Goal: Find specific page/section: Find specific page/section

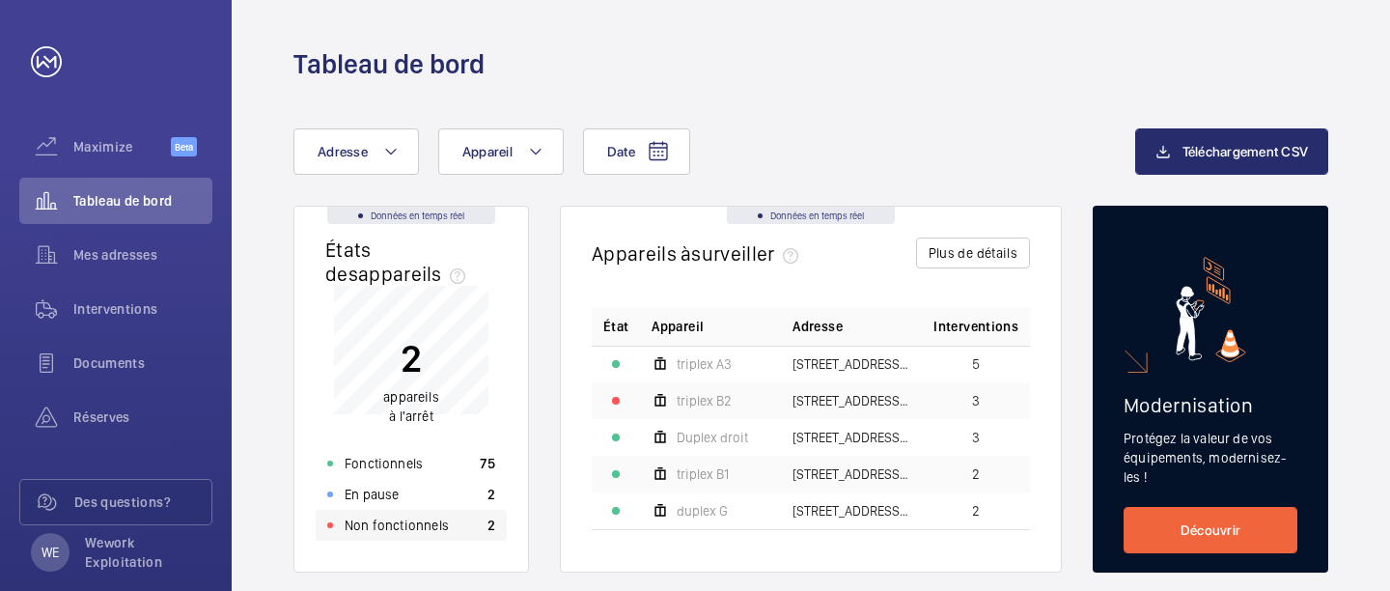
click at [427, 528] on p "Non fonctionnels" at bounding box center [397, 524] width 104 height 19
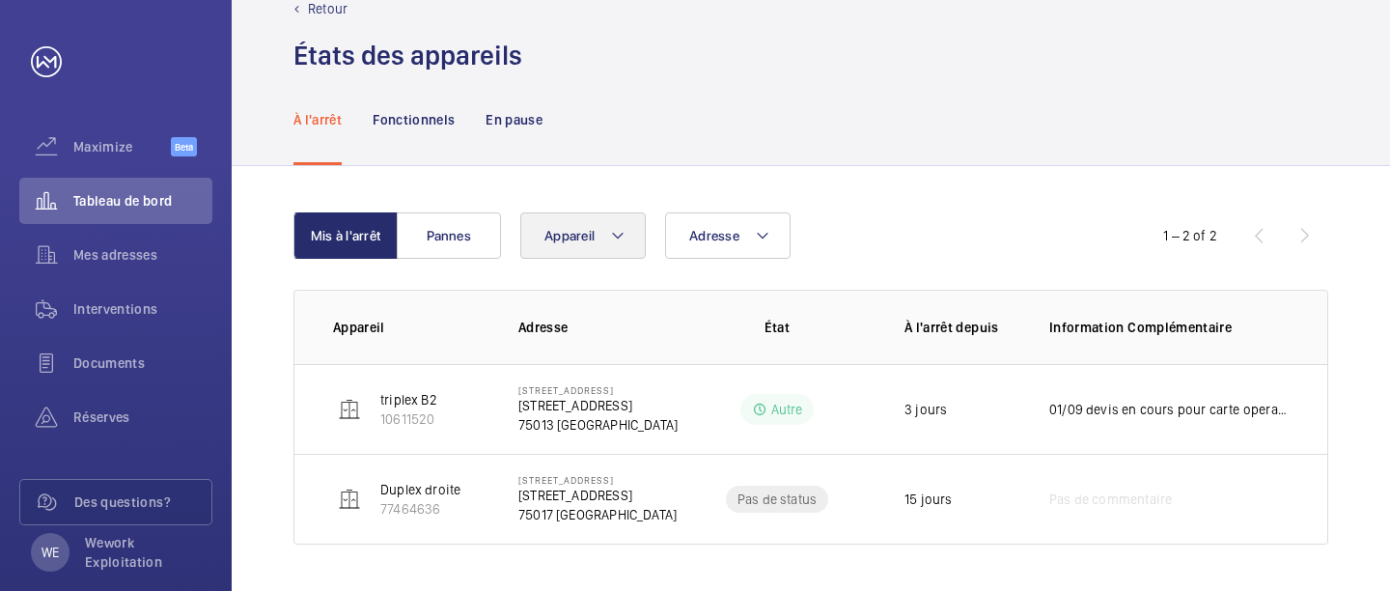
scroll to position [47, 0]
click at [134, 294] on div "Interventions" at bounding box center [115, 309] width 193 height 46
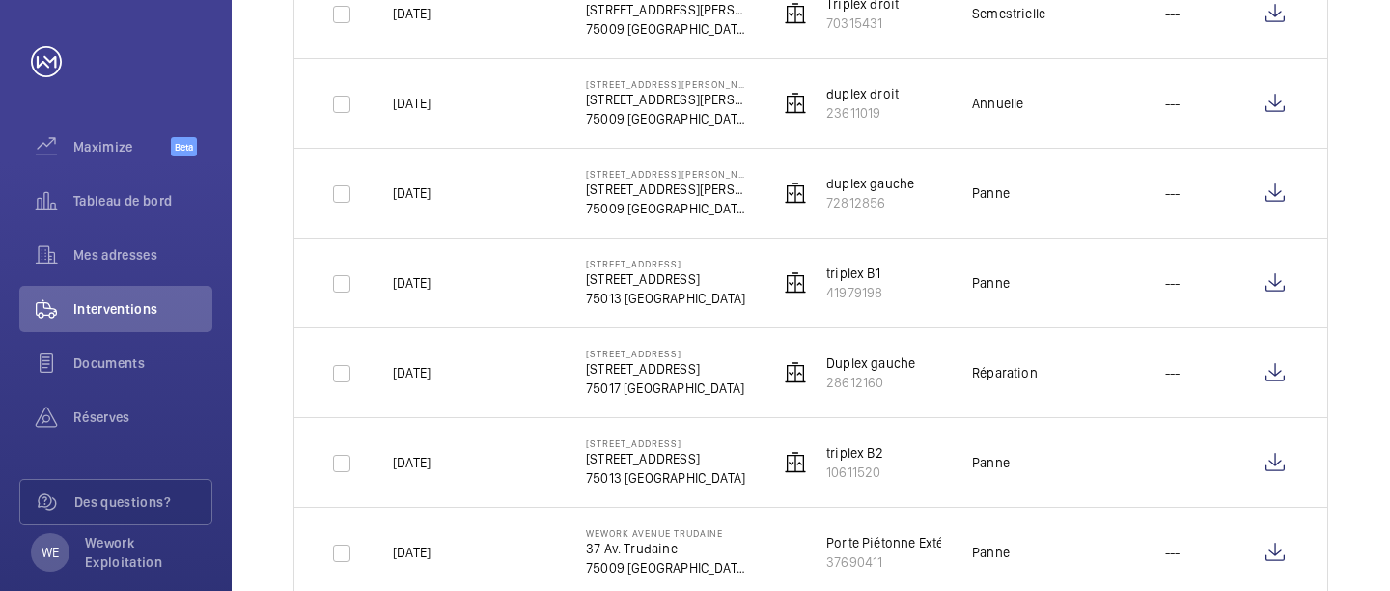
scroll to position [388, 0]
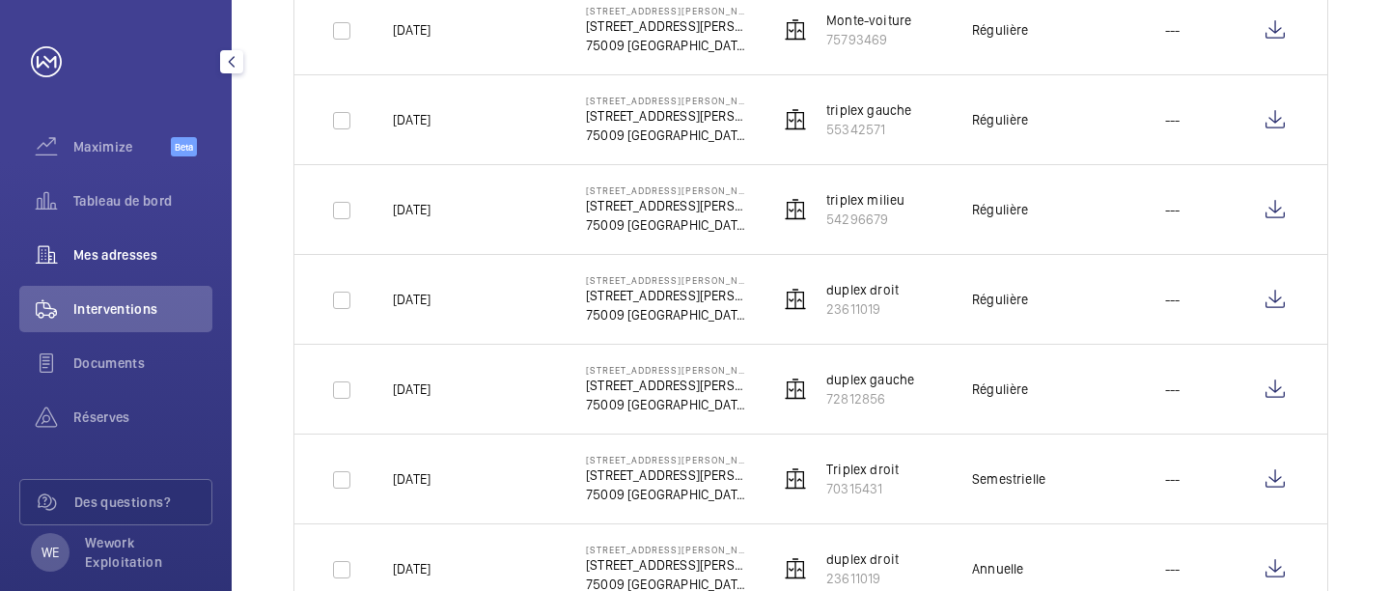
click at [140, 277] on div "Mes adresses" at bounding box center [115, 255] width 193 height 46
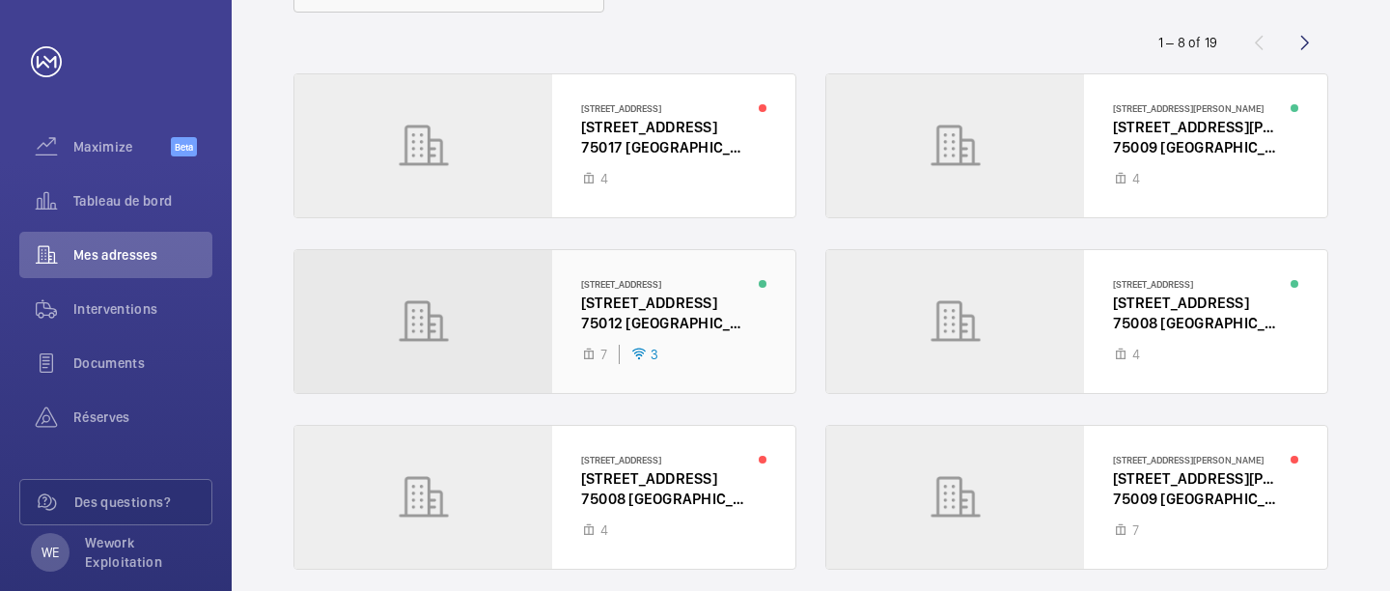
click at [685, 307] on div at bounding box center [544, 321] width 501 height 143
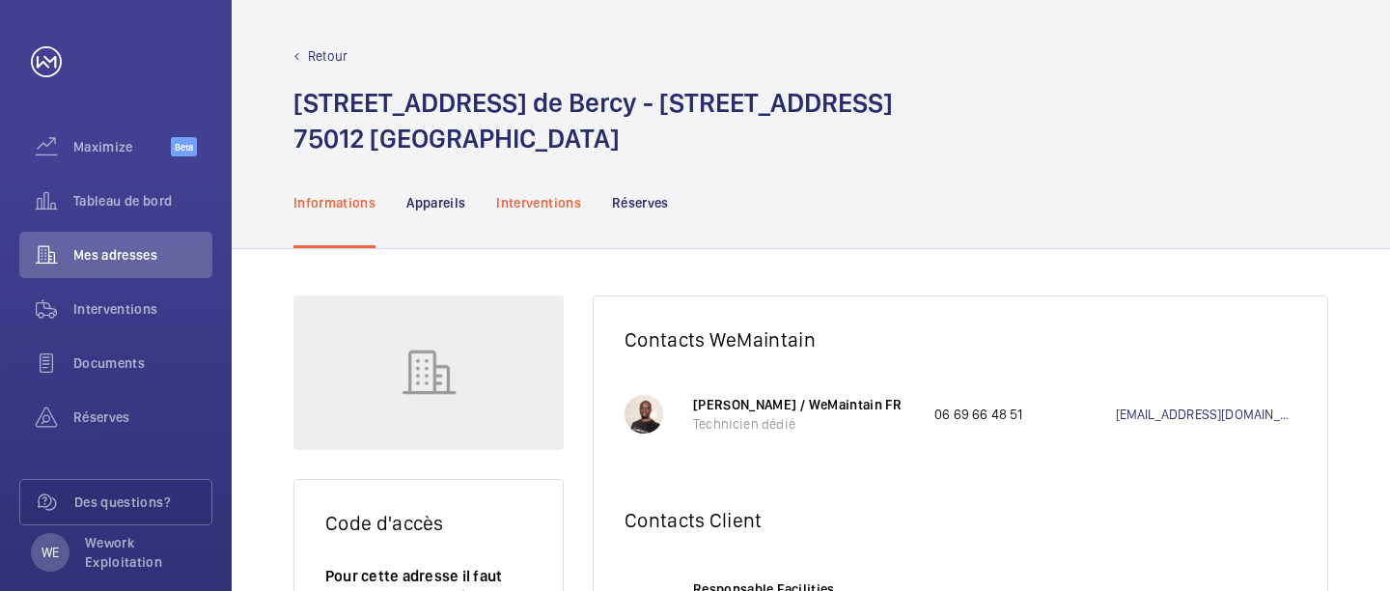
click at [528, 194] on p "Interventions" at bounding box center [538, 202] width 85 height 19
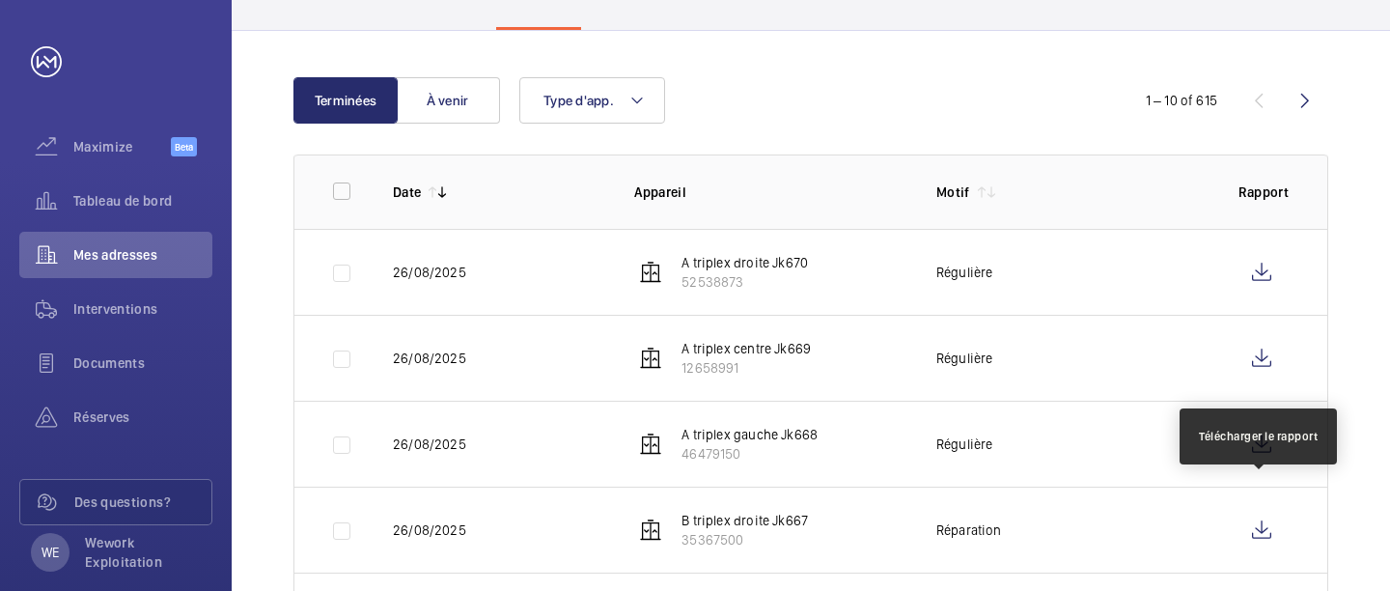
scroll to position [246, 0]
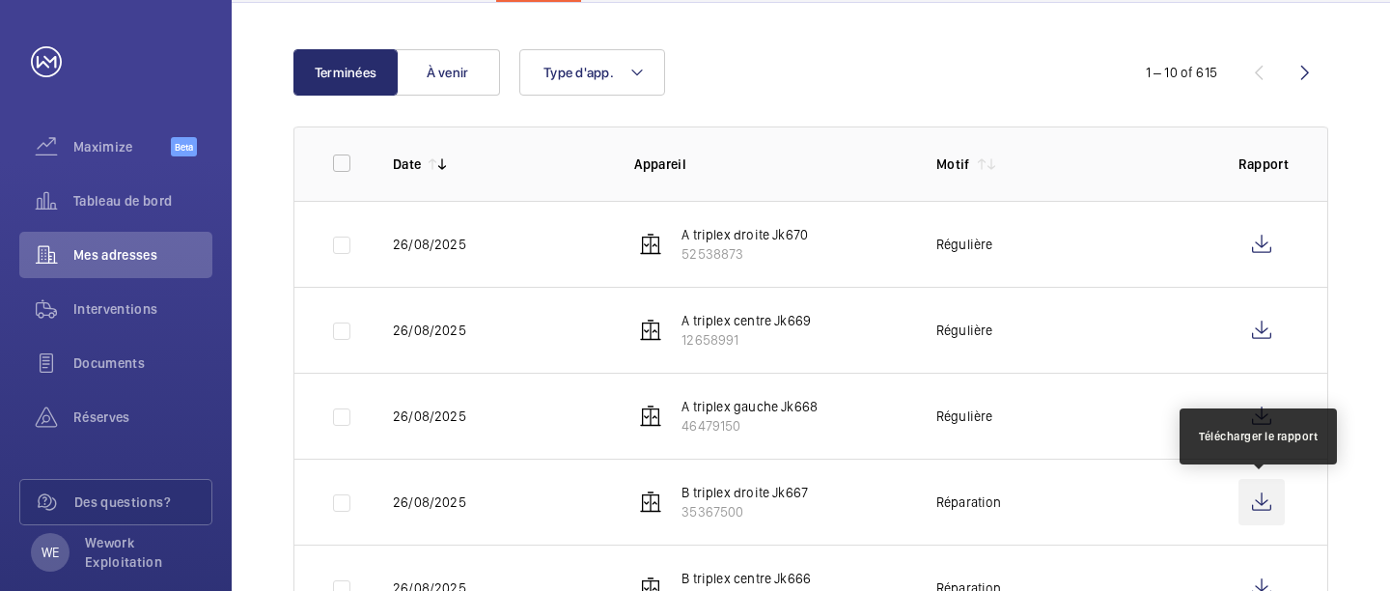
click at [1273, 497] on wm-front-icon-button at bounding box center [1261, 502] width 46 height 46
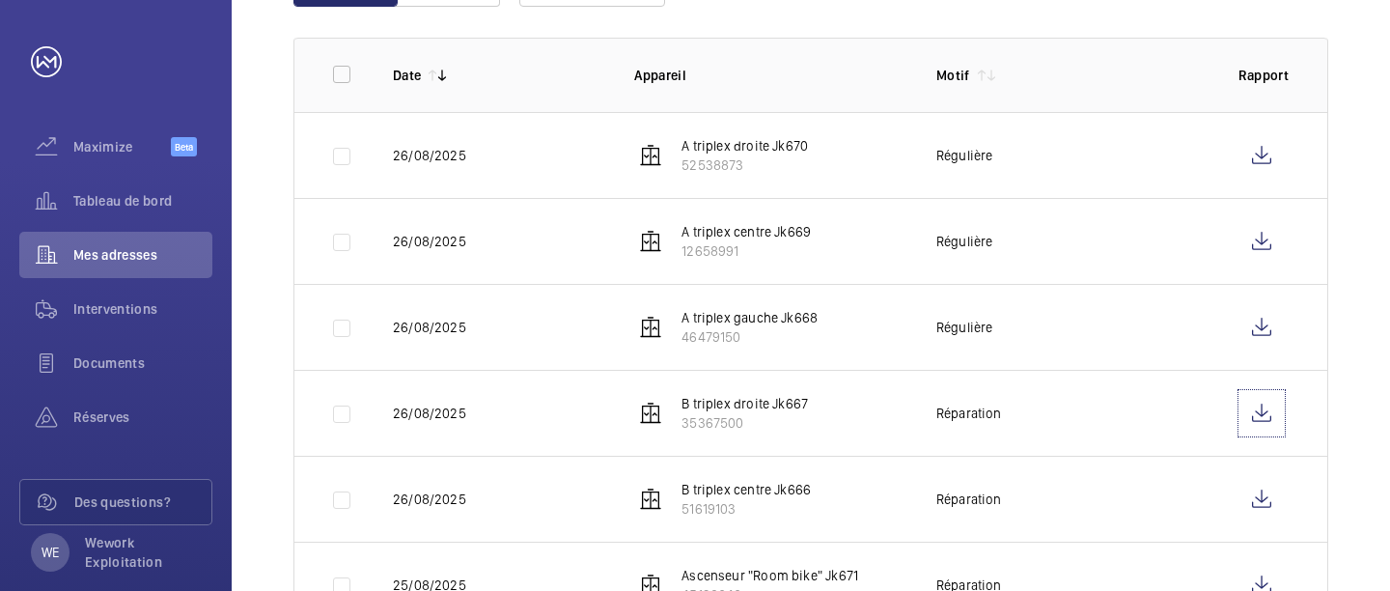
scroll to position [336, 0]
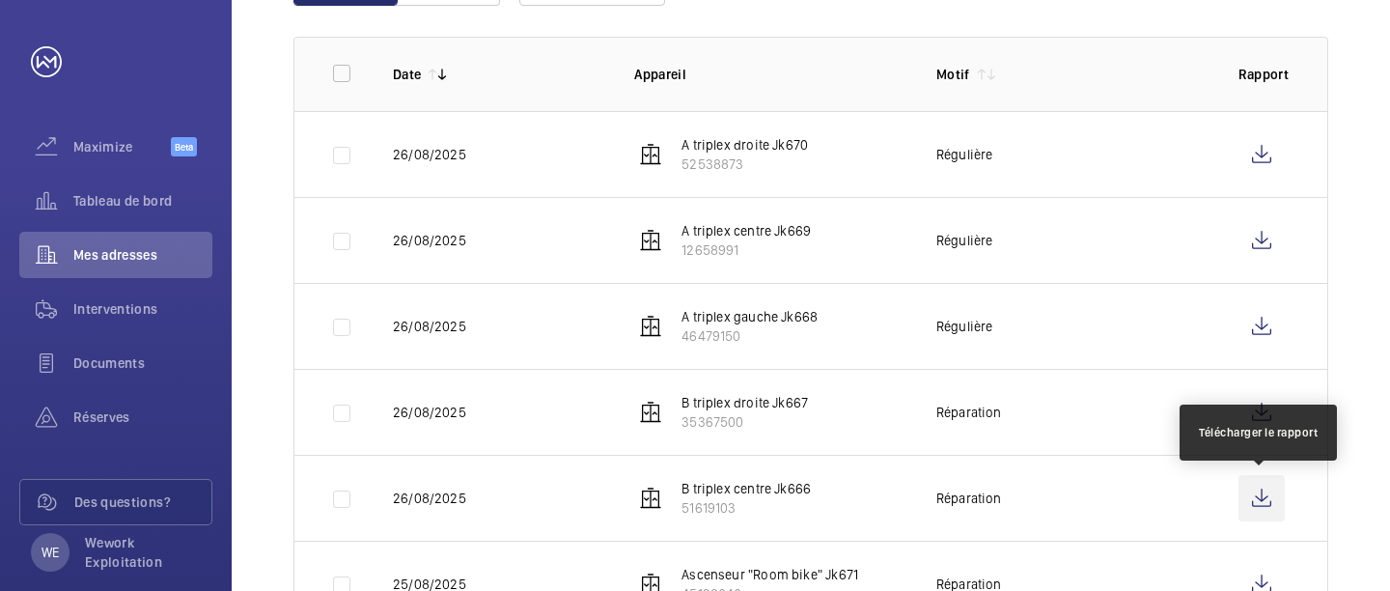
click at [1262, 500] on wm-front-icon-button at bounding box center [1261, 498] width 46 height 46
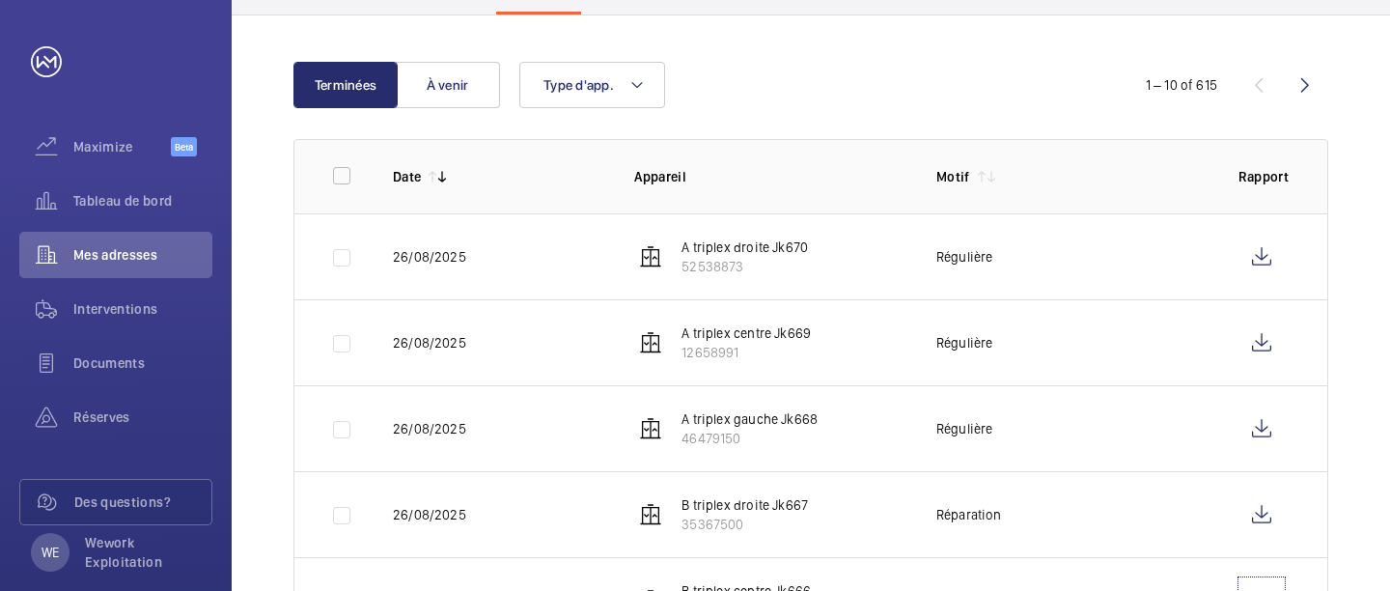
scroll to position [211, 0]
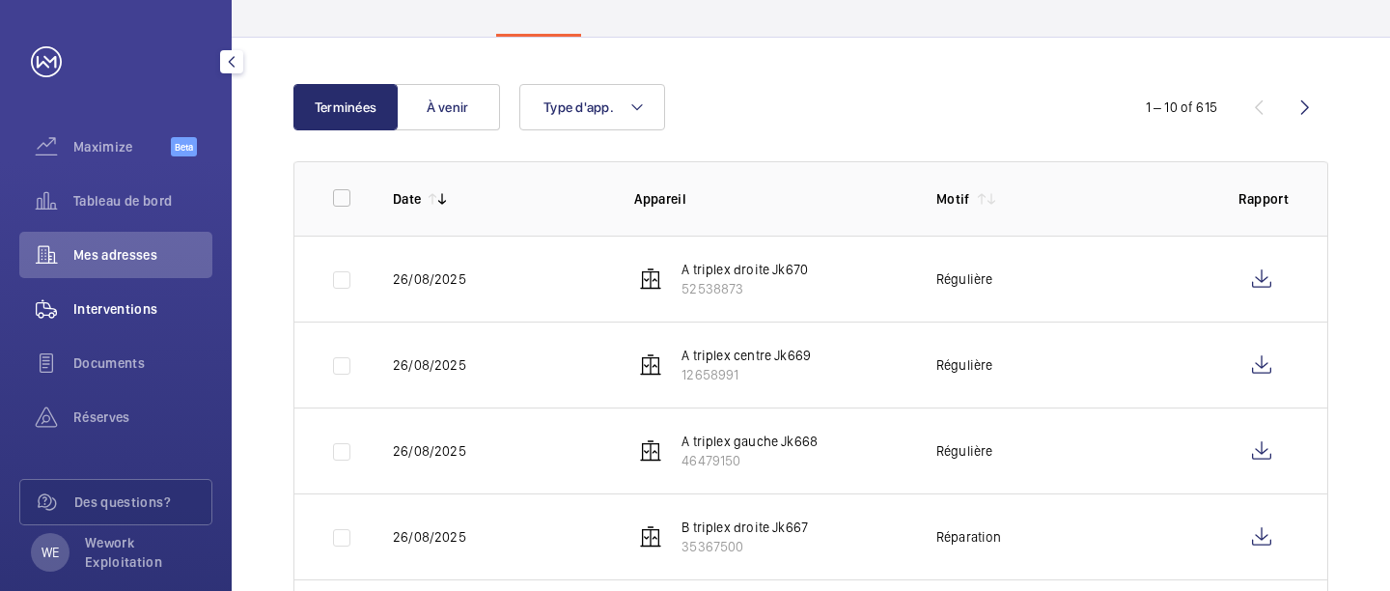
click at [116, 312] on span "Interventions" at bounding box center [142, 308] width 139 height 19
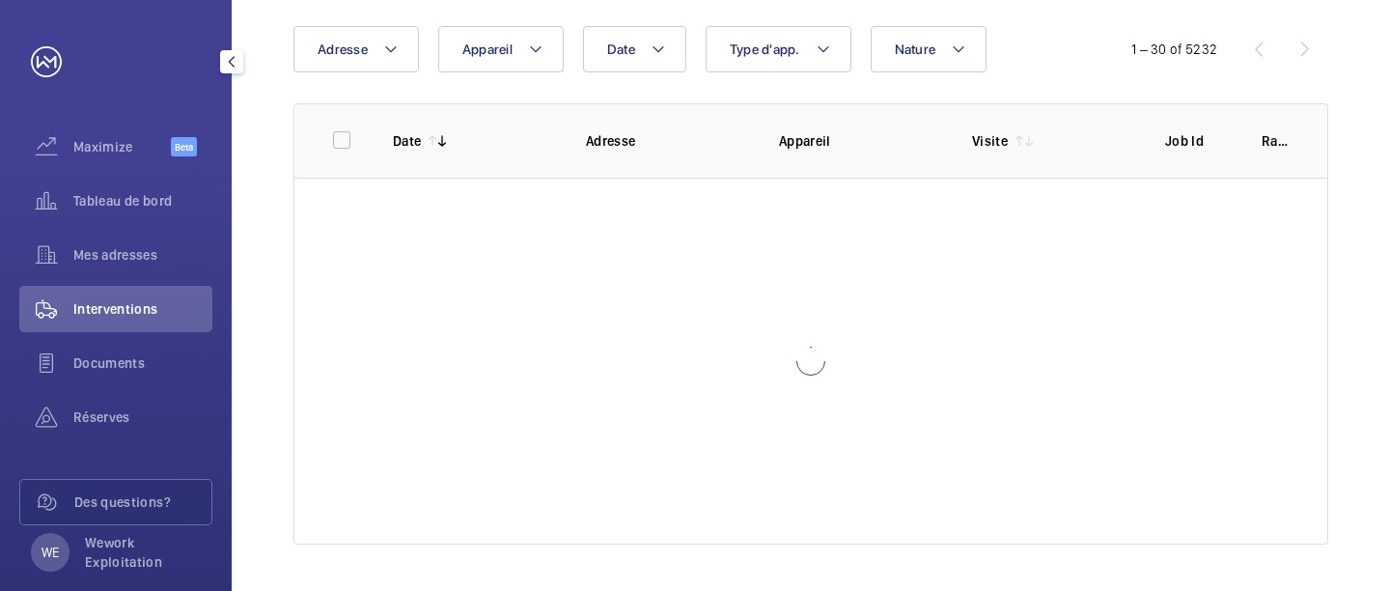
scroll to position [137, 0]
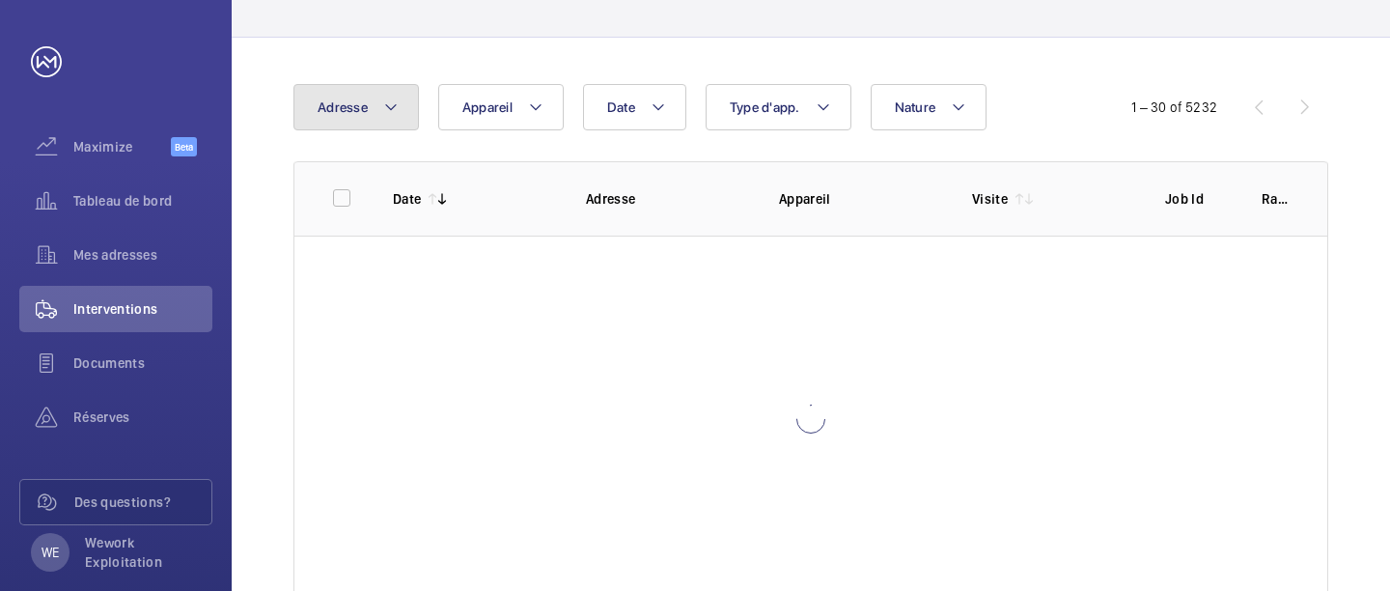
click at [373, 101] on button "Adresse" at bounding box center [355, 107] width 125 height 46
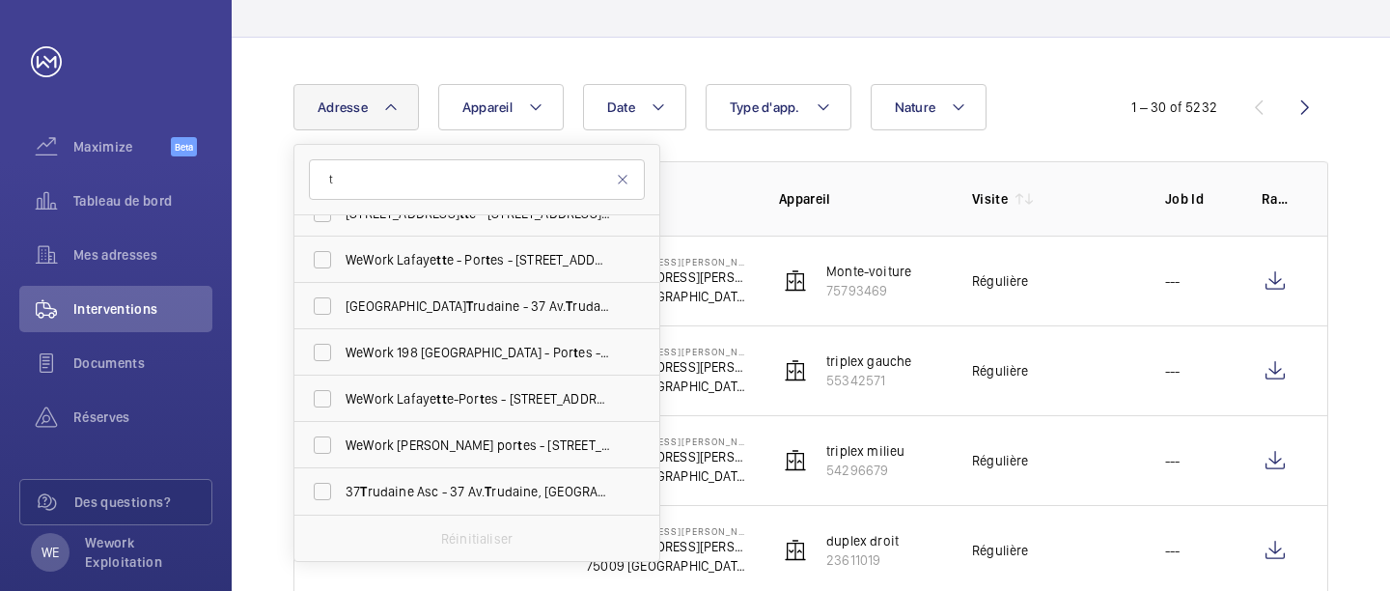
scroll to position [25, 0]
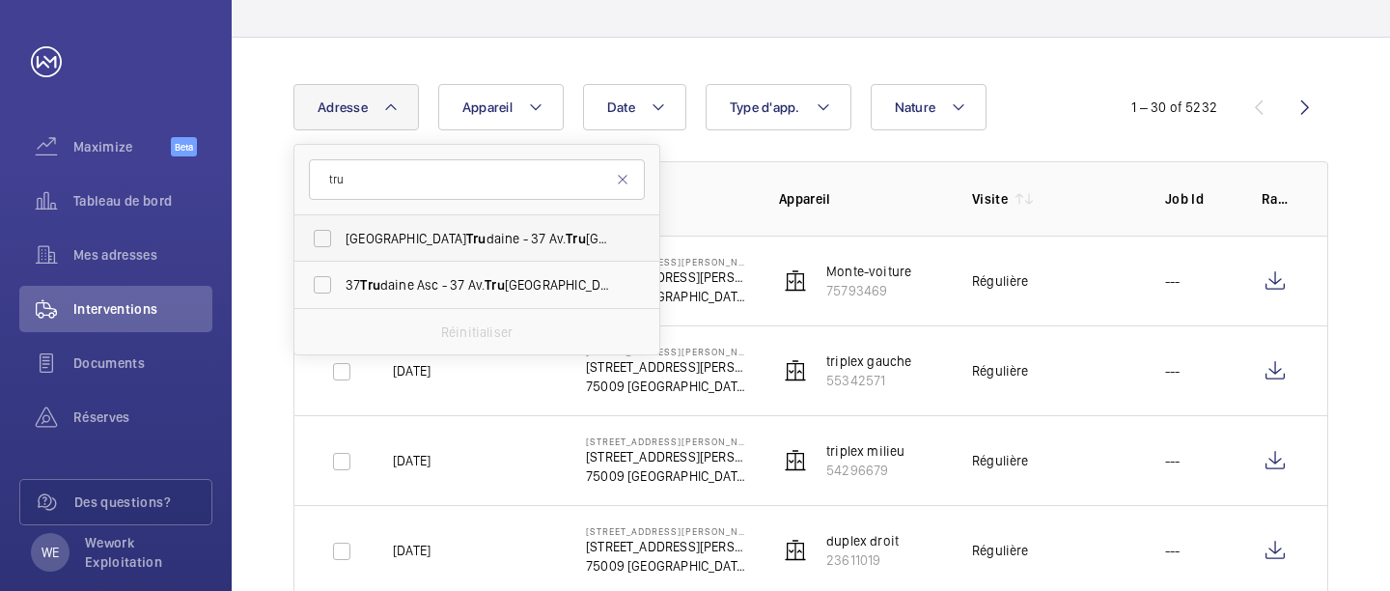
type input "tru"
click at [432, 245] on span "WeWork Avenue Tru daine - 37 Av. Tru daine, [GEOGRAPHIC_DATA]" at bounding box center [478, 238] width 265 height 19
click at [342, 245] on input "WeWork Avenue Tru daine - 37 Av. Tru daine, [GEOGRAPHIC_DATA]" at bounding box center [322, 238] width 39 height 39
checkbox input "true"
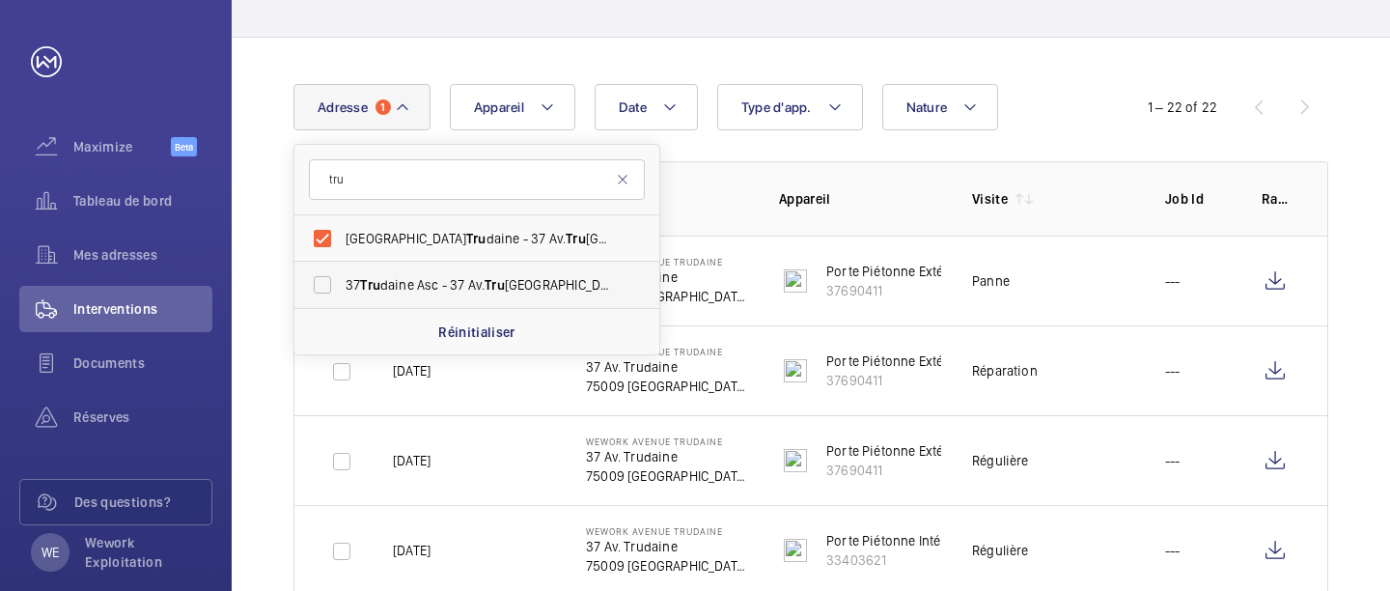
click at [502, 284] on span "Tru" at bounding box center [495, 284] width 20 height 15
click at [342, 284] on input "37 Tru daine Asc - 37 Av. Tru daine, [GEOGRAPHIC_DATA]" at bounding box center [322, 284] width 39 height 39
checkbox input "true"
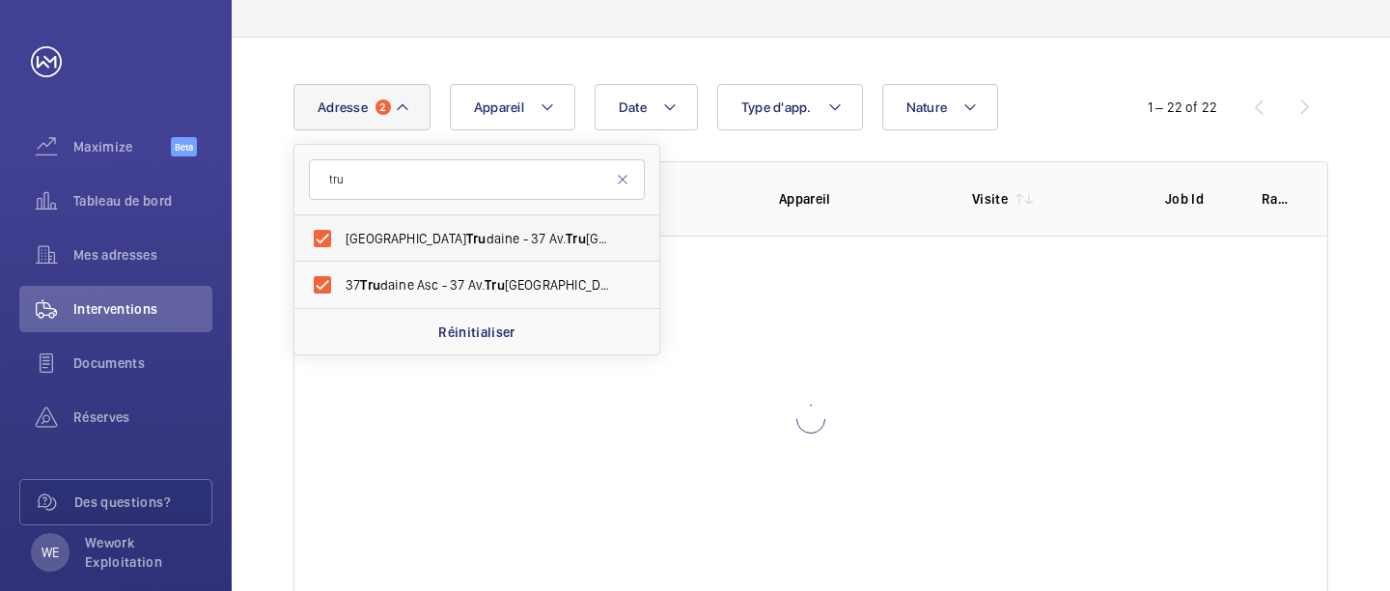
click at [466, 231] on span "Tru" at bounding box center [476, 238] width 20 height 15
click at [342, 231] on input "WeWork Avenue Tru daine - 37 Av. Tru daine, [GEOGRAPHIC_DATA]" at bounding box center [322, 238] width 39 height 39
checkbox input "false"
click at [755, 334] on div at bounding box center [810, 419] width 1033 height 367
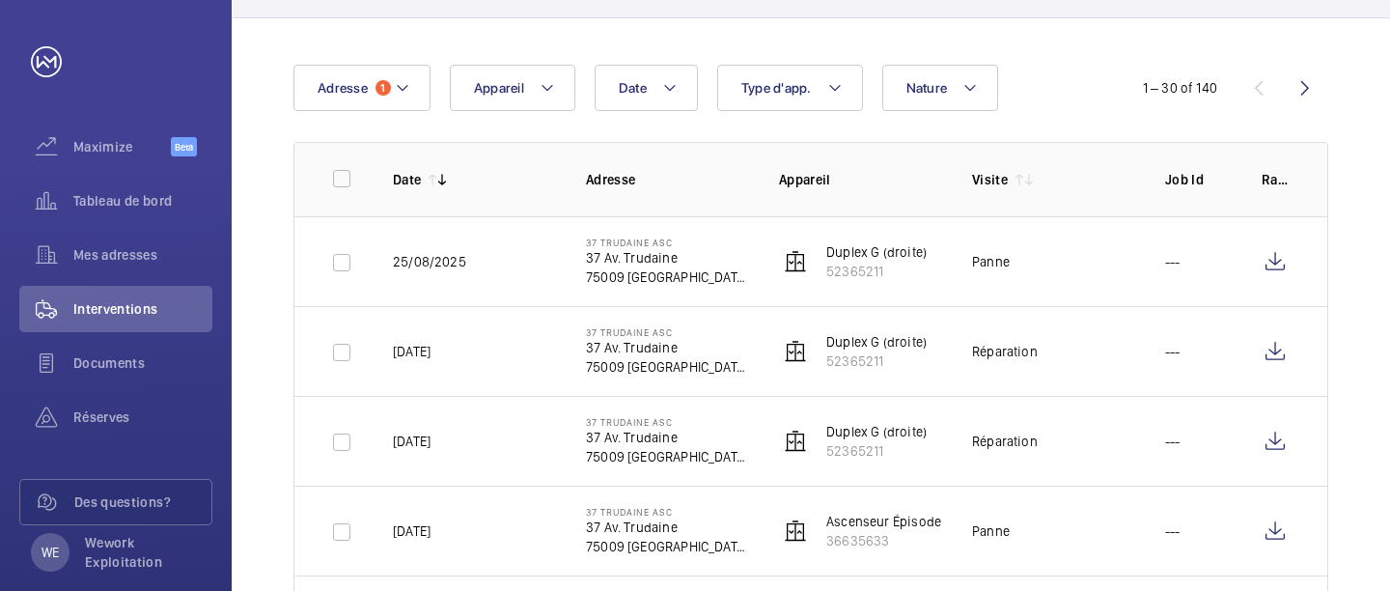
scroll to position [161, 0]
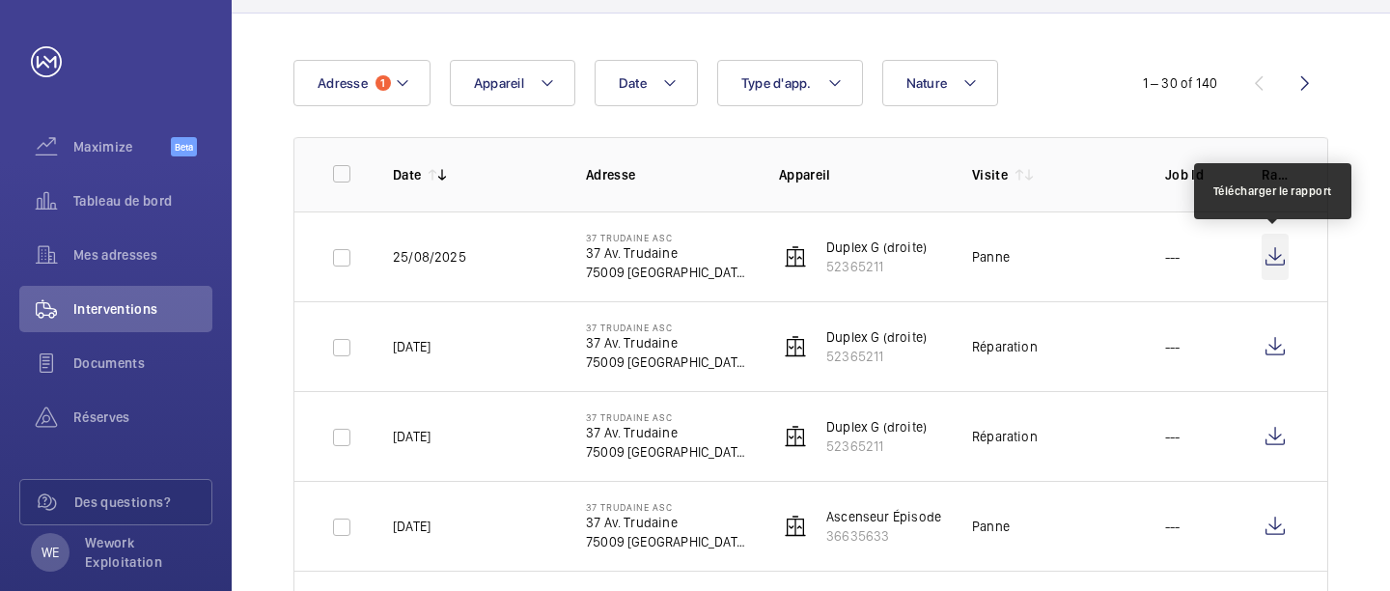
click at [1288, 259] on wm-front-icon-button at bounding box center [1275, 257] width 27 height 46
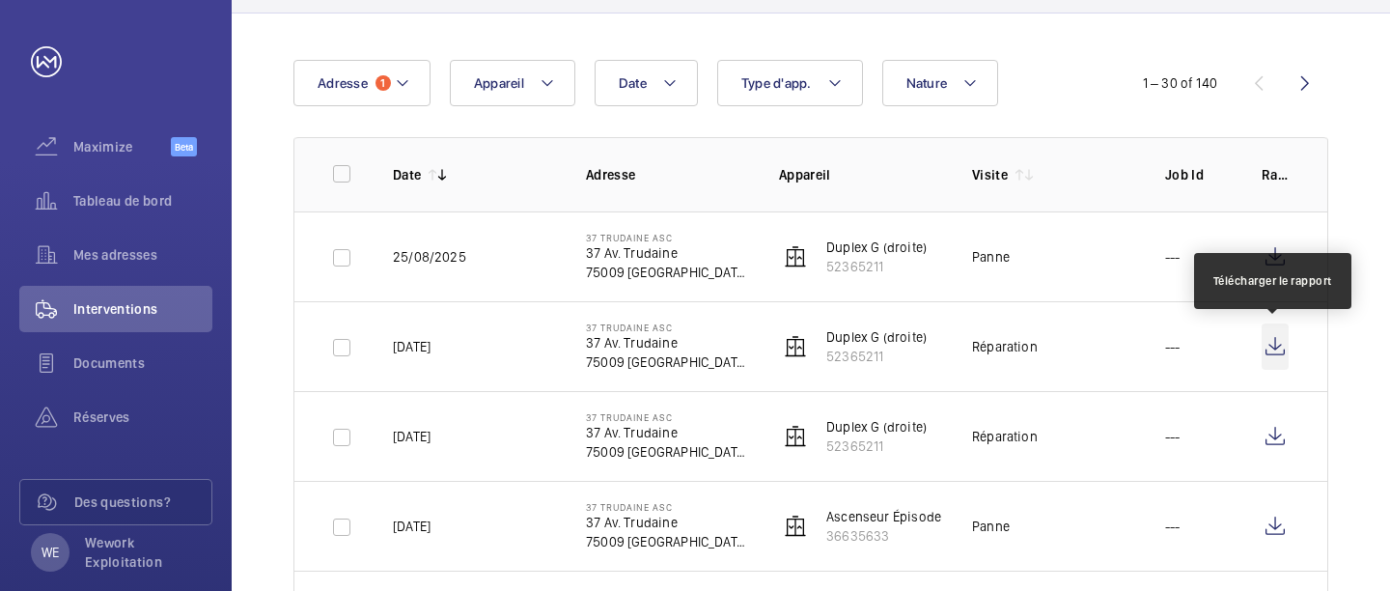
click at [1273, 353] on wm-front-icon-button at bounding box center [1275, 346] width 27 height 46
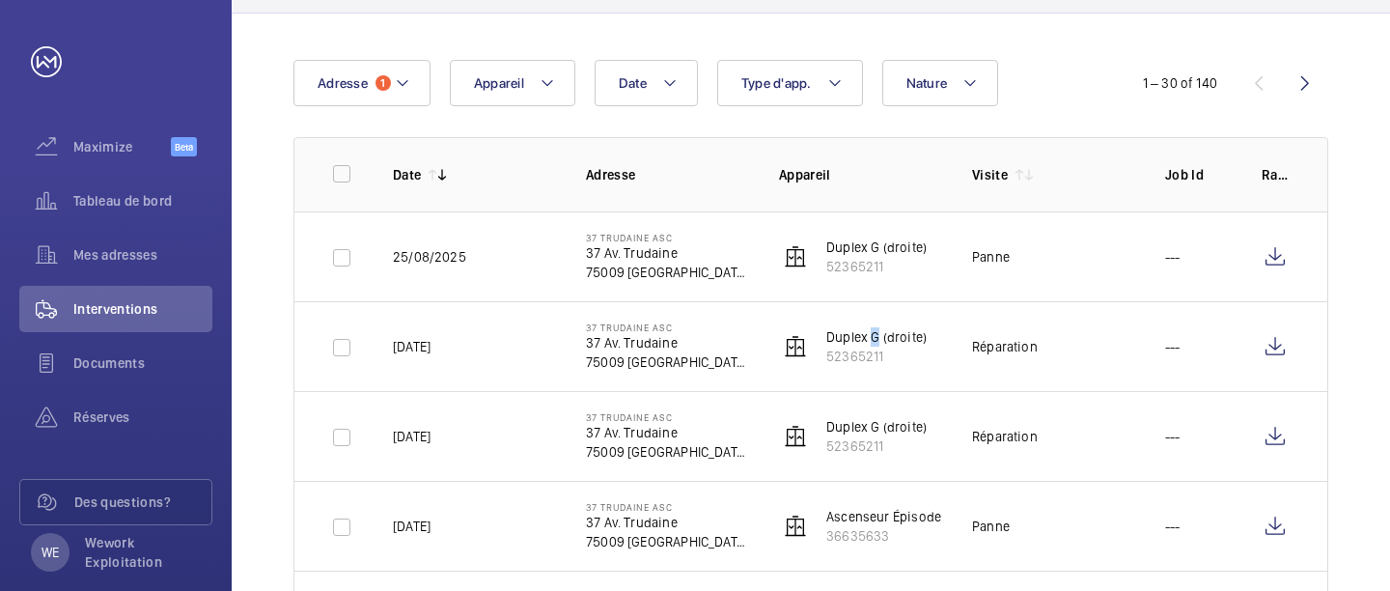
drag, startPoint x: 825, startPoint y: 338, endPoint x: 927, endPoint y: 342, distance: 101.4
click at [927, 342] on td "Duplex G (droite) 52365211" at bounding box center [844, 346] width 193 height 90
copy p "Duplex G (droite)"
click at [874, 244] on p "Duplex G (droite)" at bounding box center [876, 246] width 100 height 19
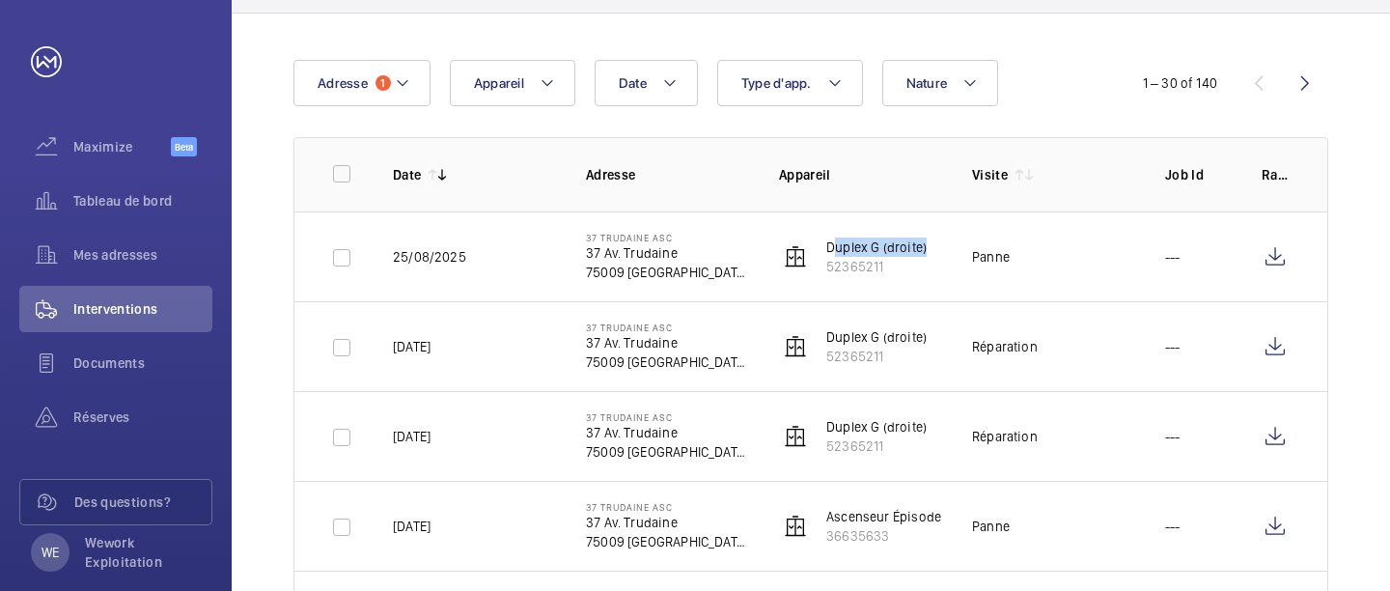
click at [874, 244] on p "Duplex G (droite)" at bounding box center [876, 246] width 100 height 19
copy p "Duplex G (droite)"
click at [118, 263] on span "Mes adresses" at bounding box center [142, 254] width 139 height 19
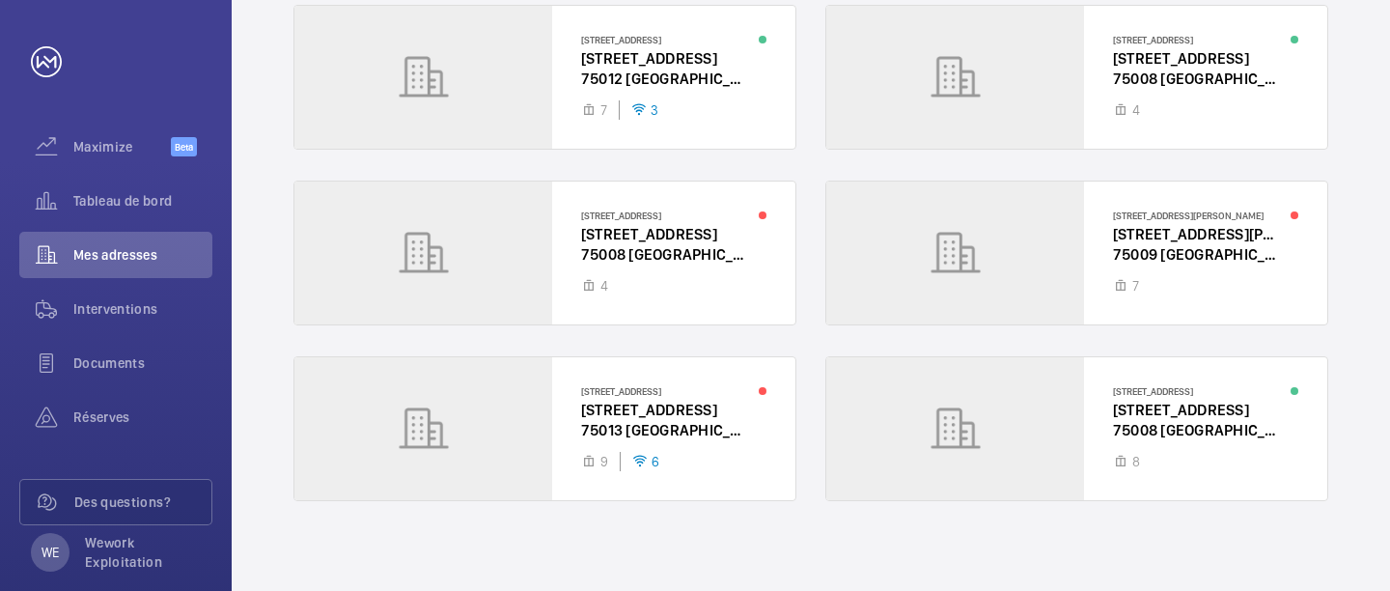
scroll to position [414, 0]
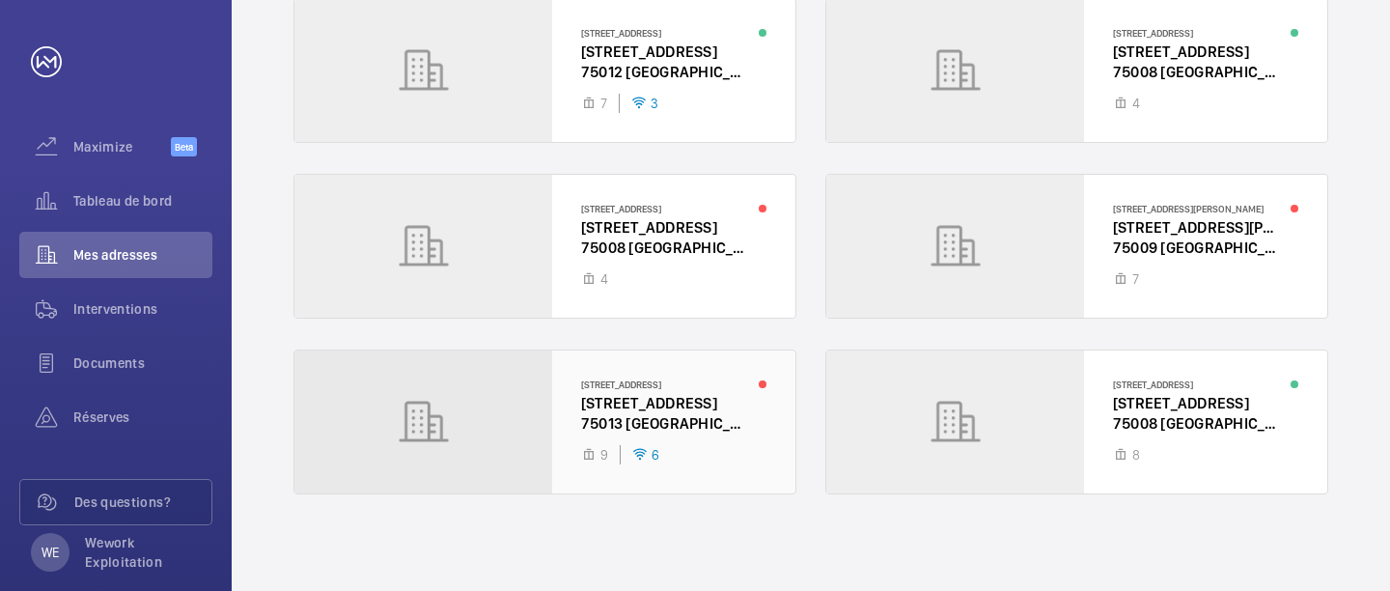
click at [668, 402] on div at bounding box center [544, 421] width 501 height 143
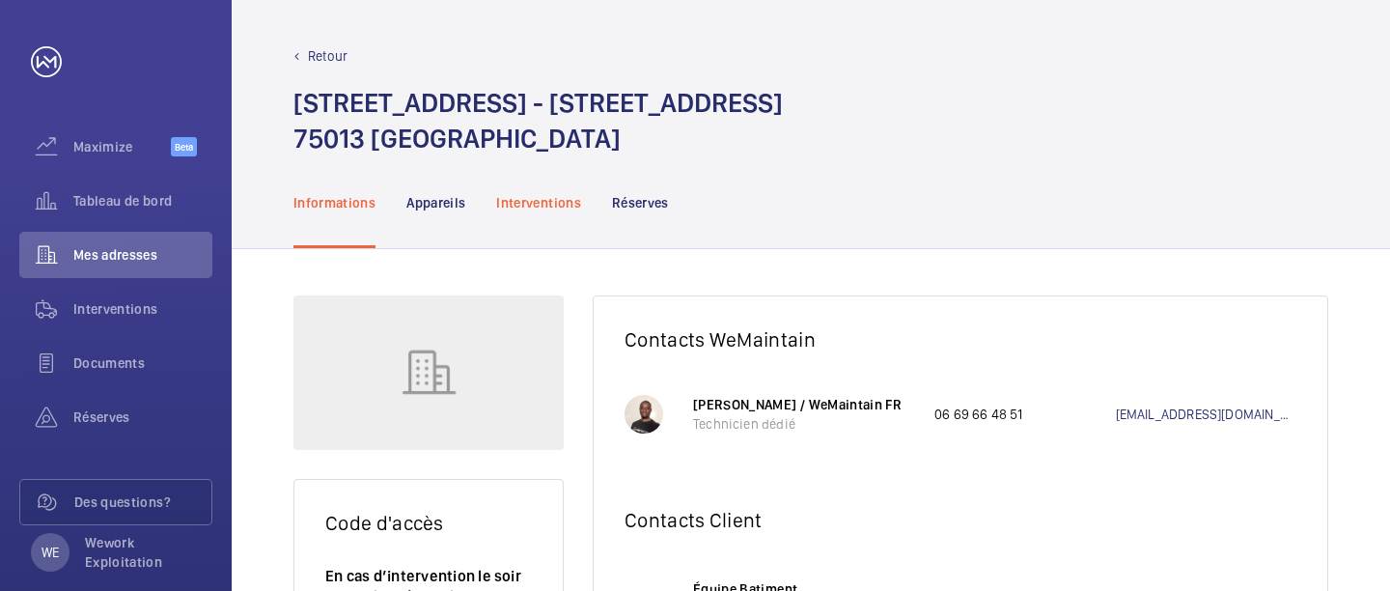
click at [543, 187] on div "Interventions" at bounding box center [538, 202] width 85 height 92
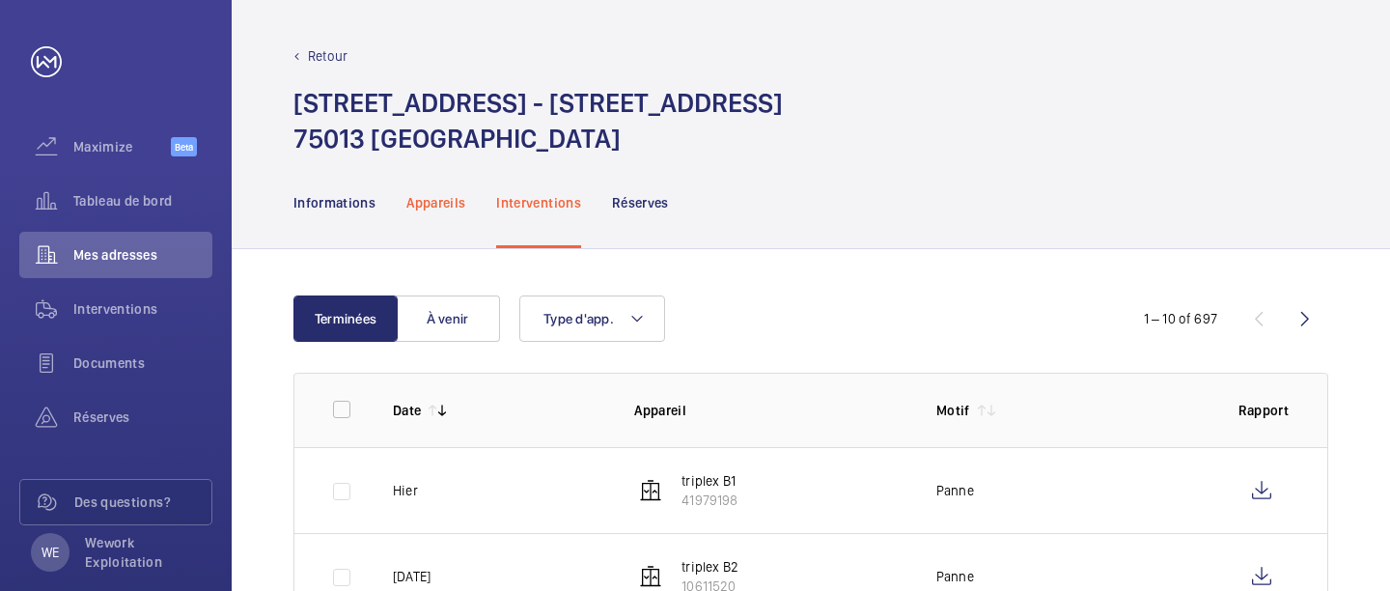
click at [443, 207] on p "Appareils" at bounding box center [435, 202] width 59 height 19
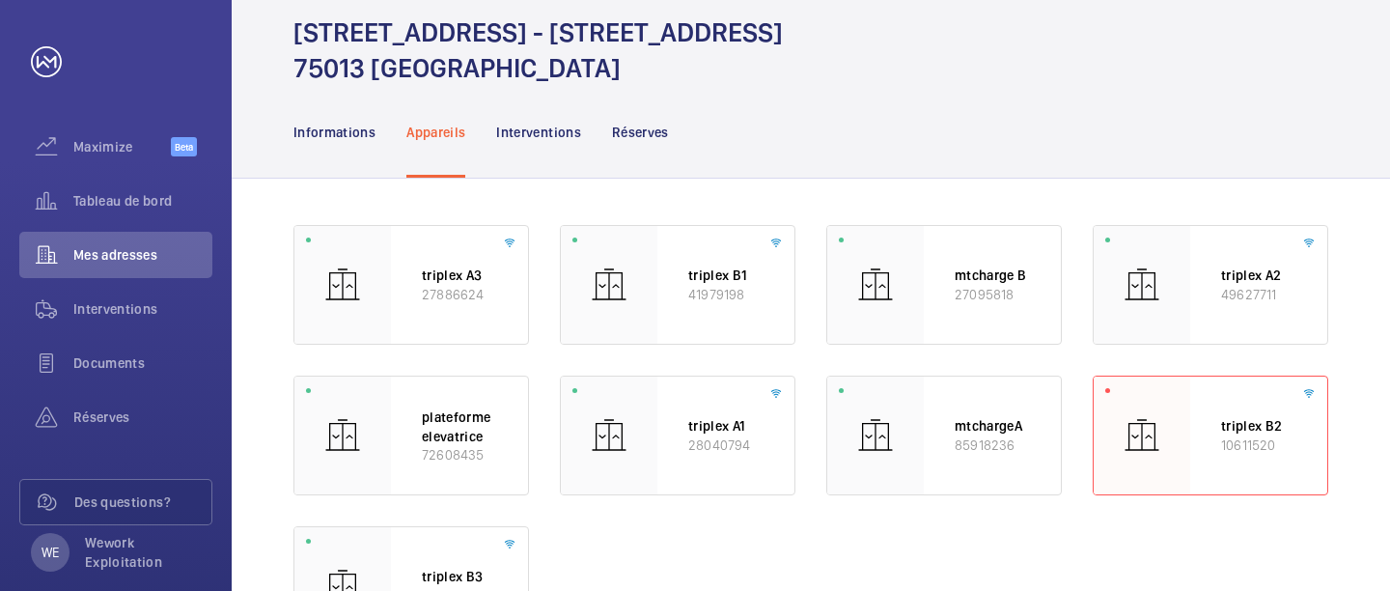
scroll to position [172, 0]
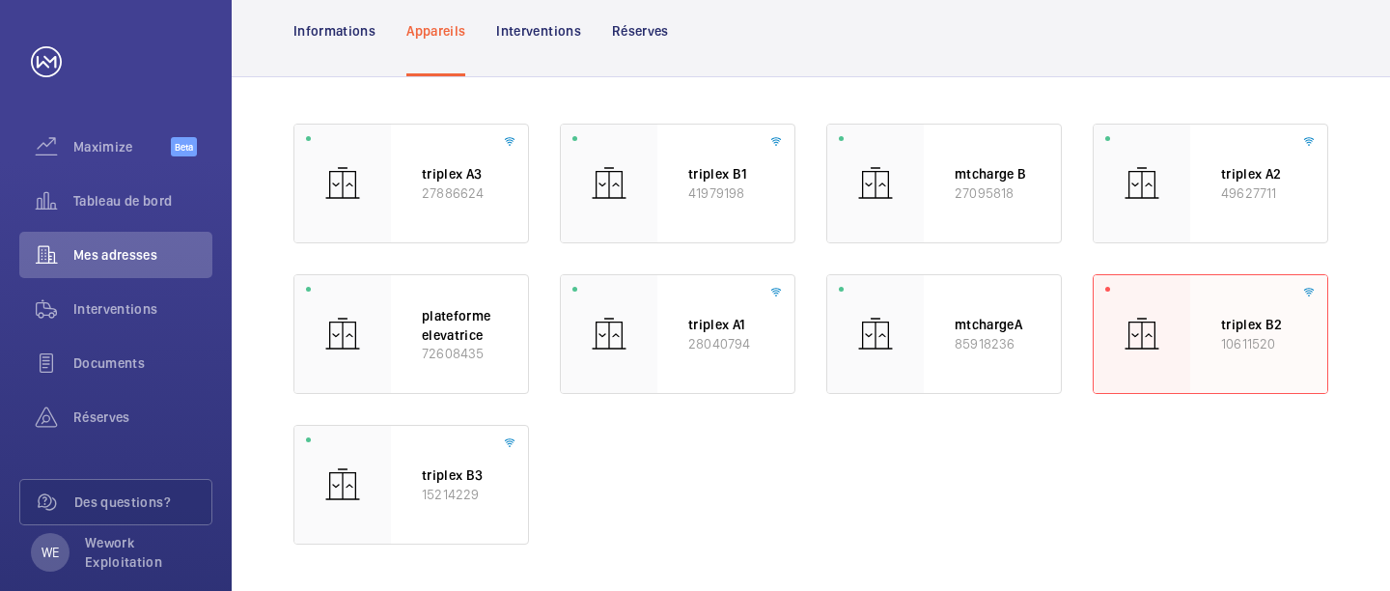
click at [1213, 348] on div "triplex B2 10611520" at bounding box center [1258, 334] width 137 height 118
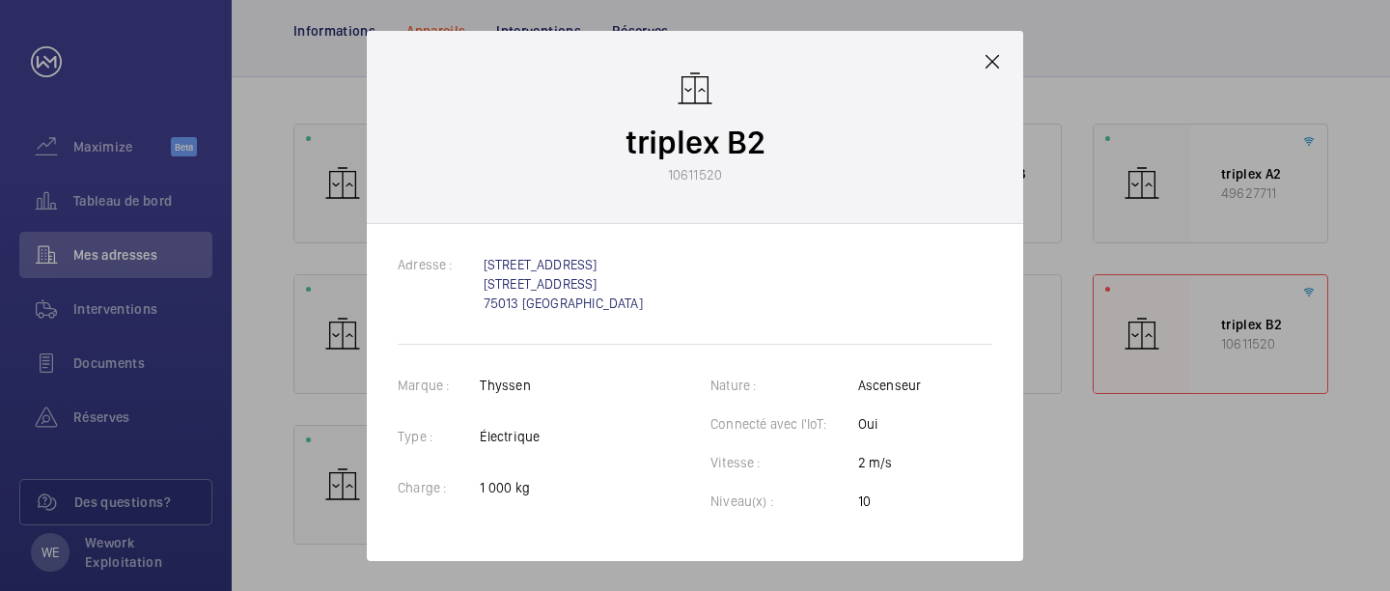
click at [713, 139] on p "triplex B2" at bounding box center [695, 142] width 140 height 45
copy p "triplex B2"
